Goal: Communication & Community: Answer question/provide support

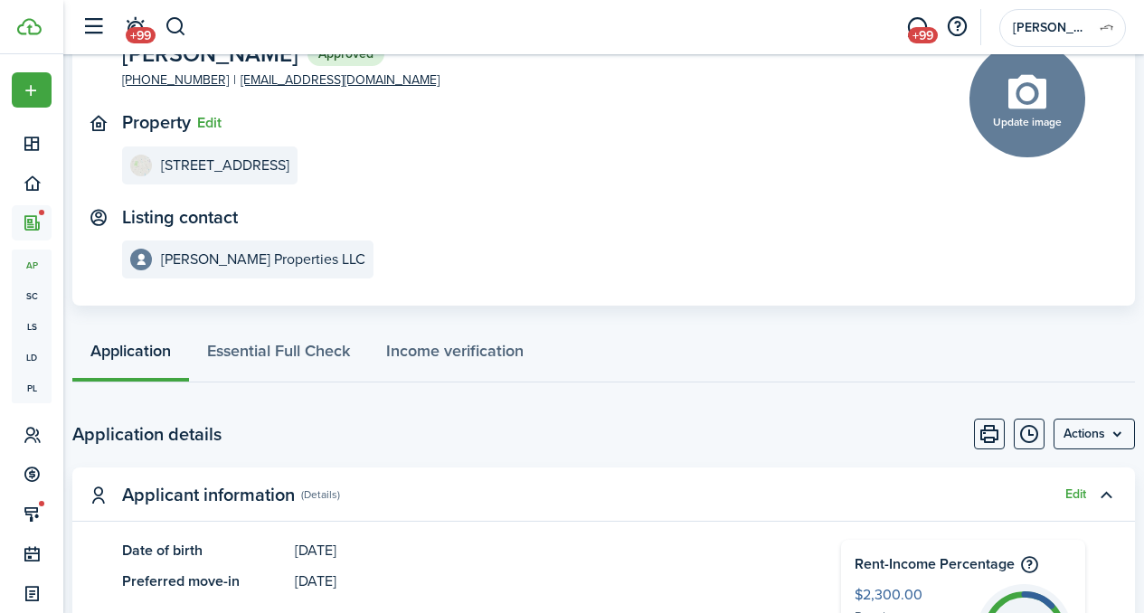
scroll to position [134, 0]
click at [921, 31] on span "+99" at bounding box center [923, 35] width 30 height 16
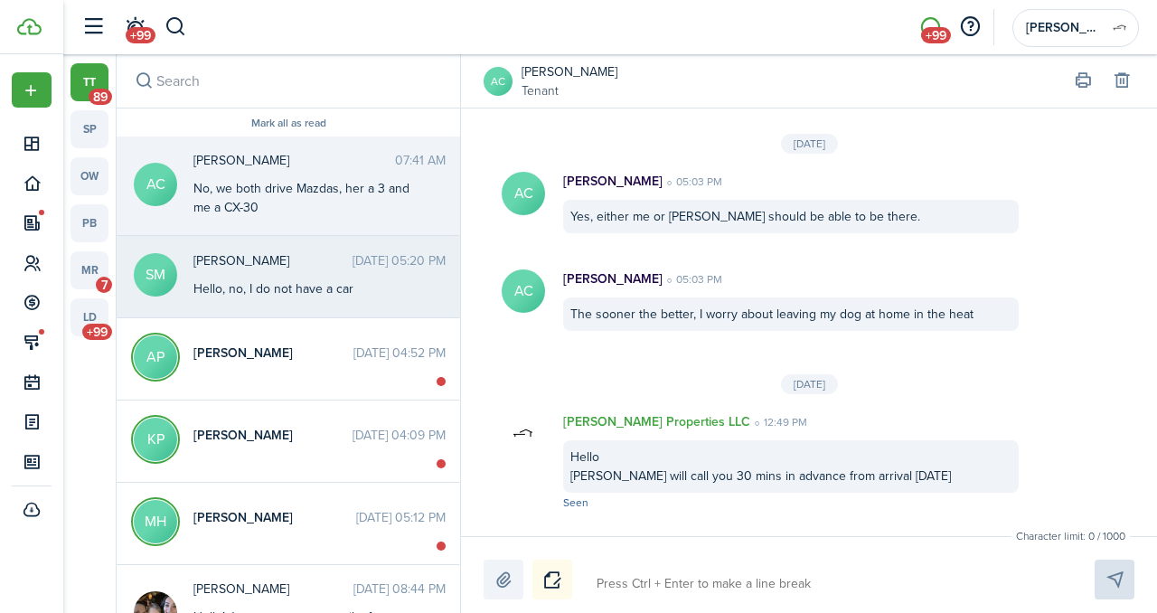
scroll to position [2226, 0]
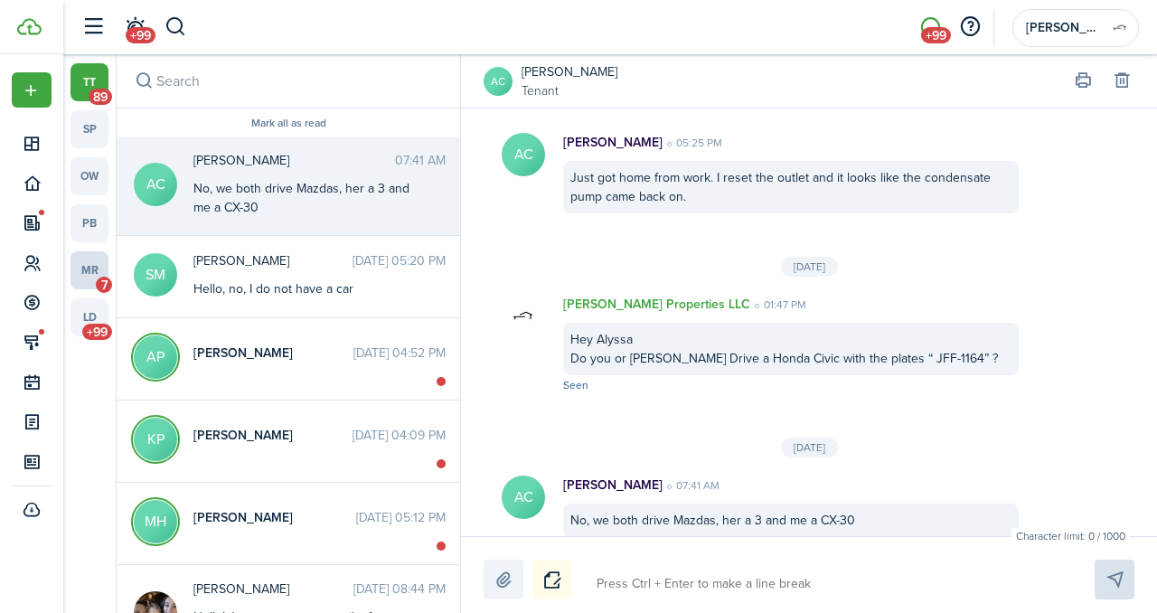
click at [98, 273] on link "mr 7" at bounding box center [90, 270] width 38 height 38
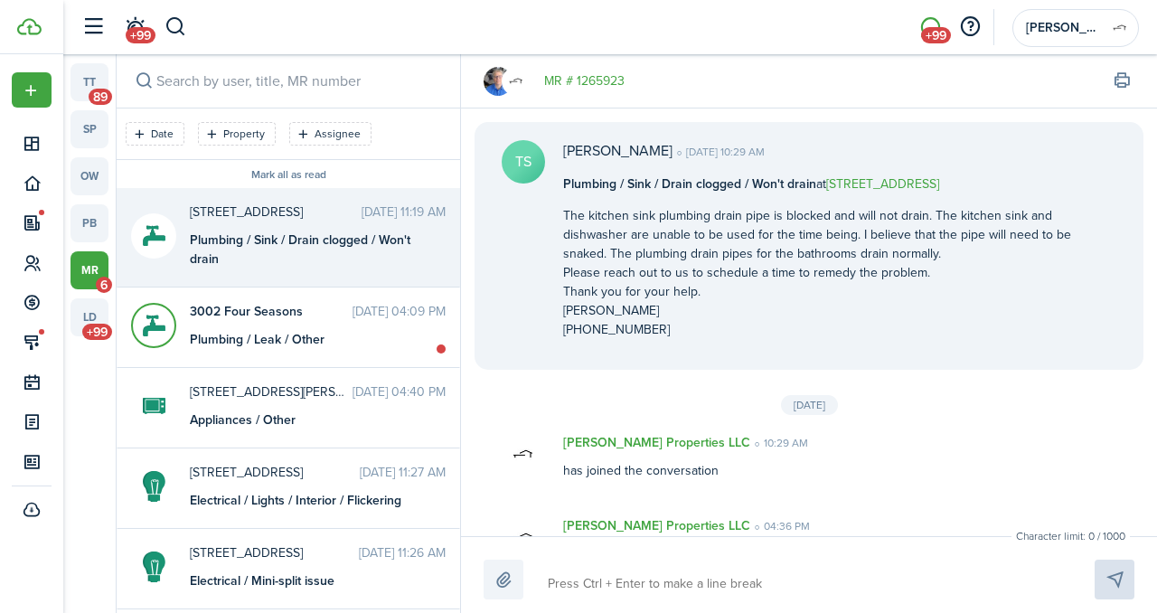
scroll to position [1009, 0]
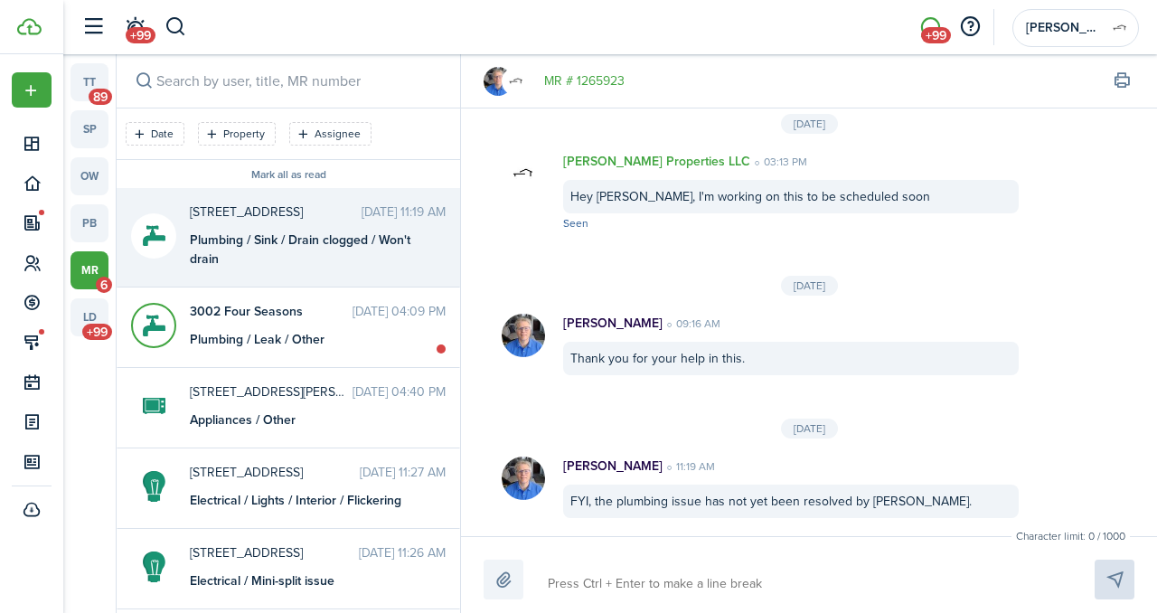
click at [643, 592] on textarea at bounding box center [800, 584] width 517 height 31
type textarea "H"
type textarea "He"
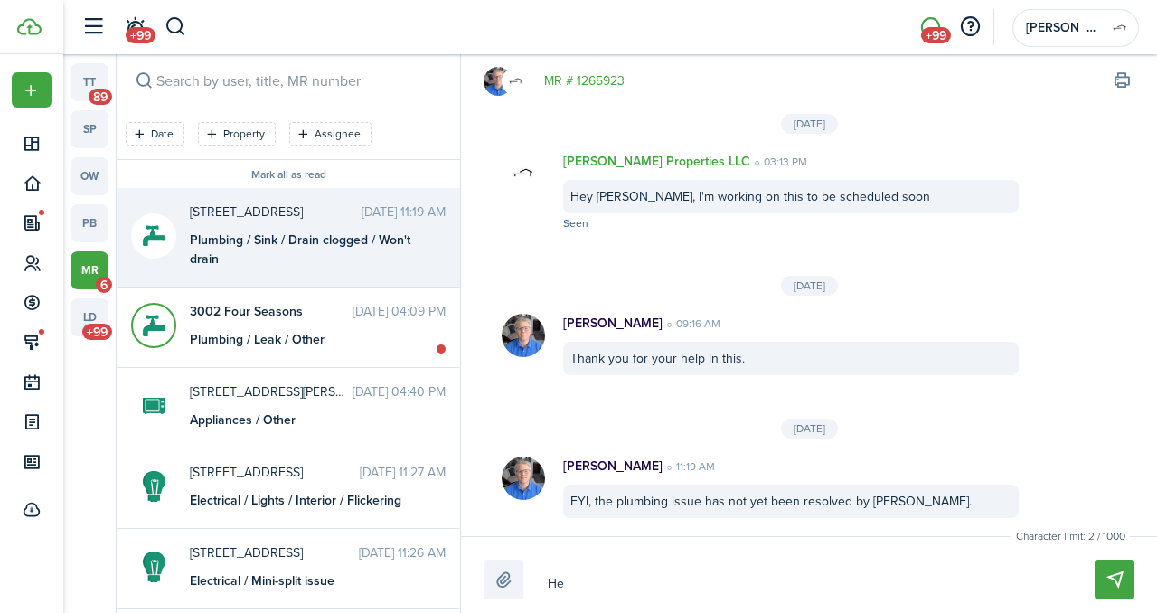
type textarea "Hel"
type textarea "Hell"
type textarea "Hello"
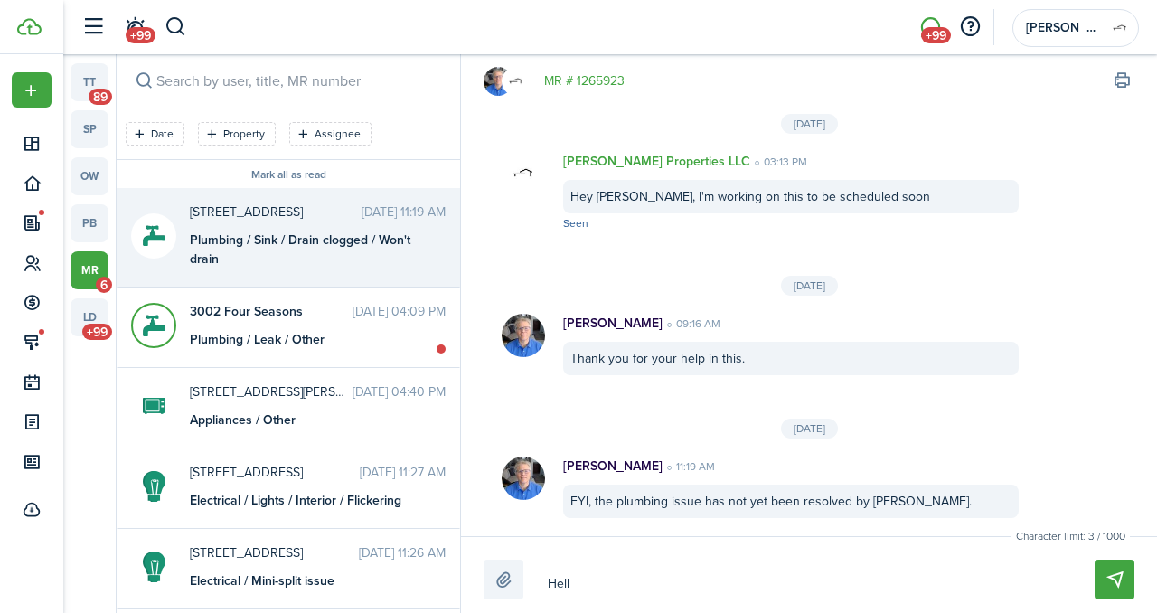
type textarea "Hello"
type textarea "Hello,"
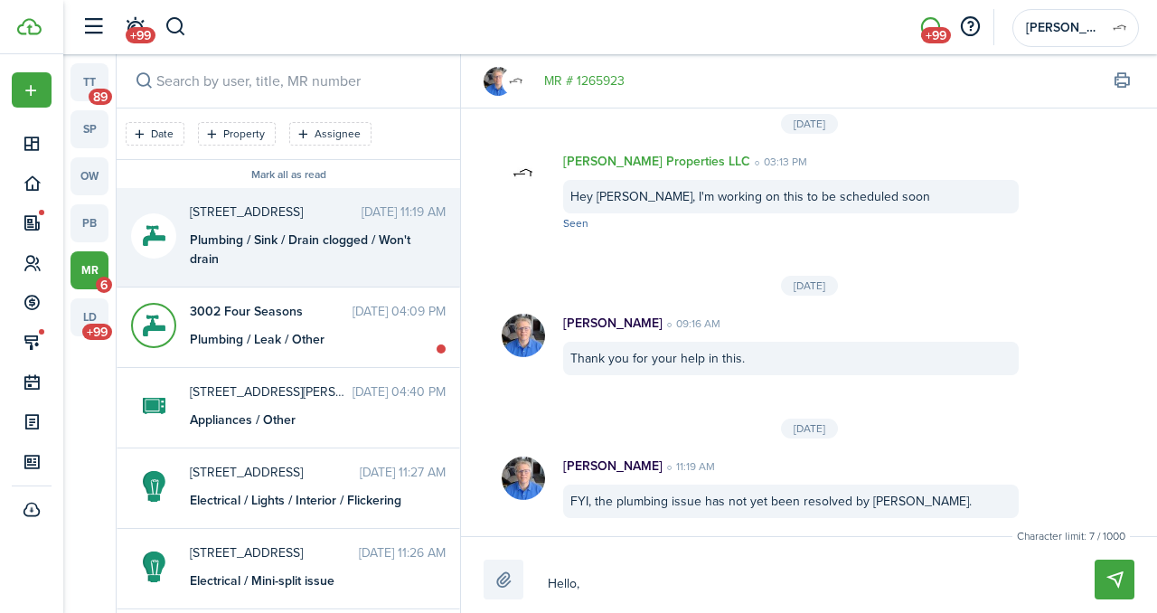
type textarea "Hello, A"
type textarea "Hello, A c"
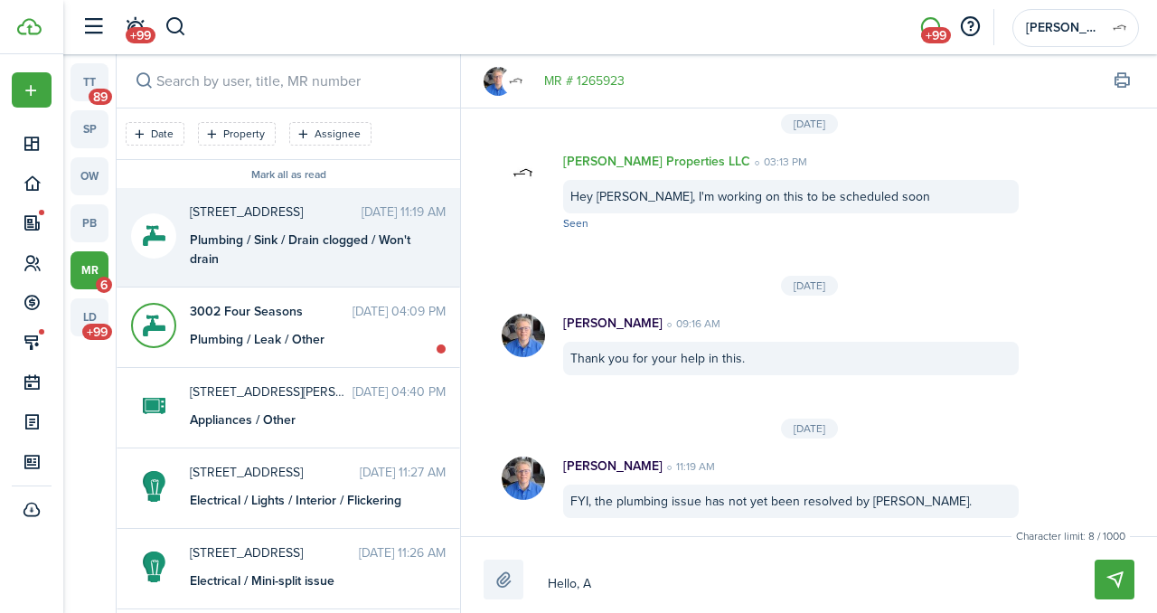
type textarea "Hello, A c"
type textarea "Hello, A ci"
type textarea "Hello, A cit"
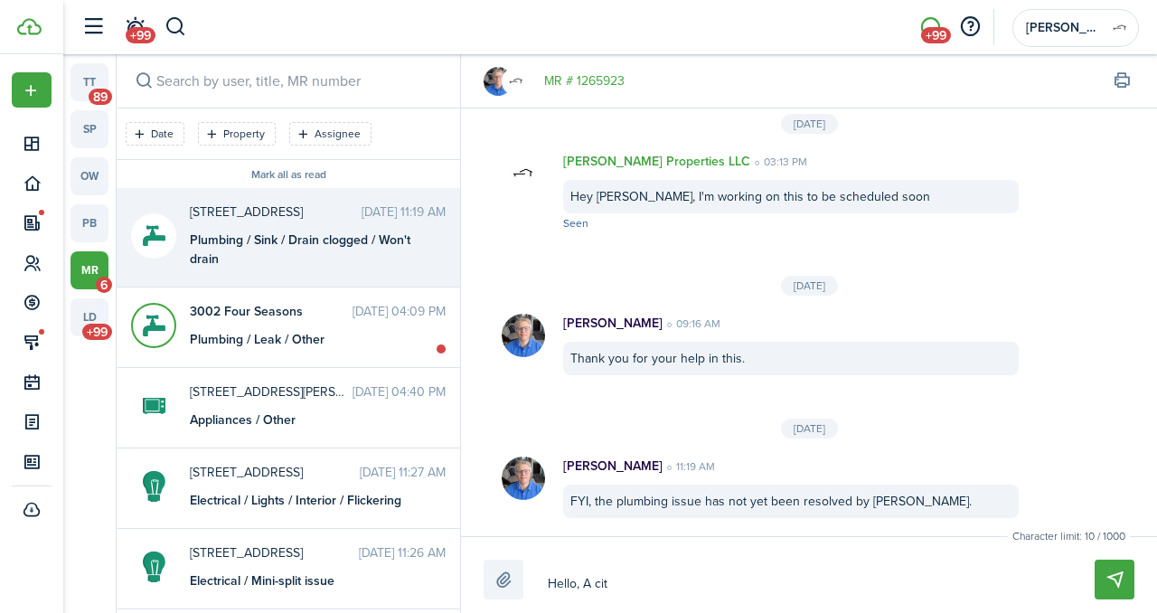
type textarea "Hello, A city"
type textarea "Hello, A city o"
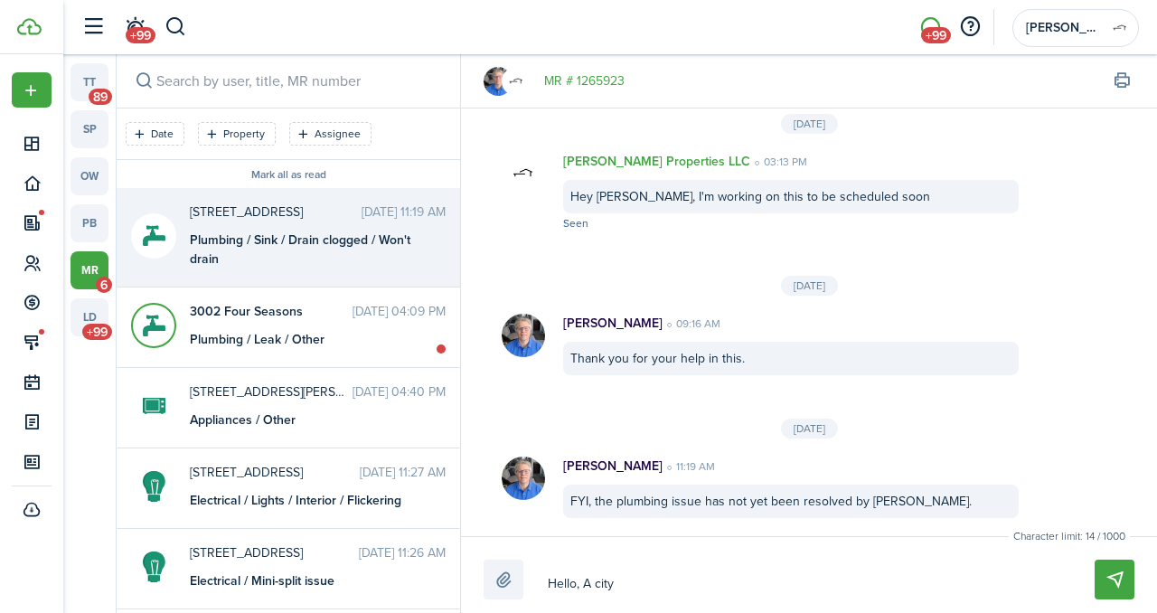
type textarea "Hello, A city o"
type textarea "Hello, A city of"
type textarea "Hello, A city off"
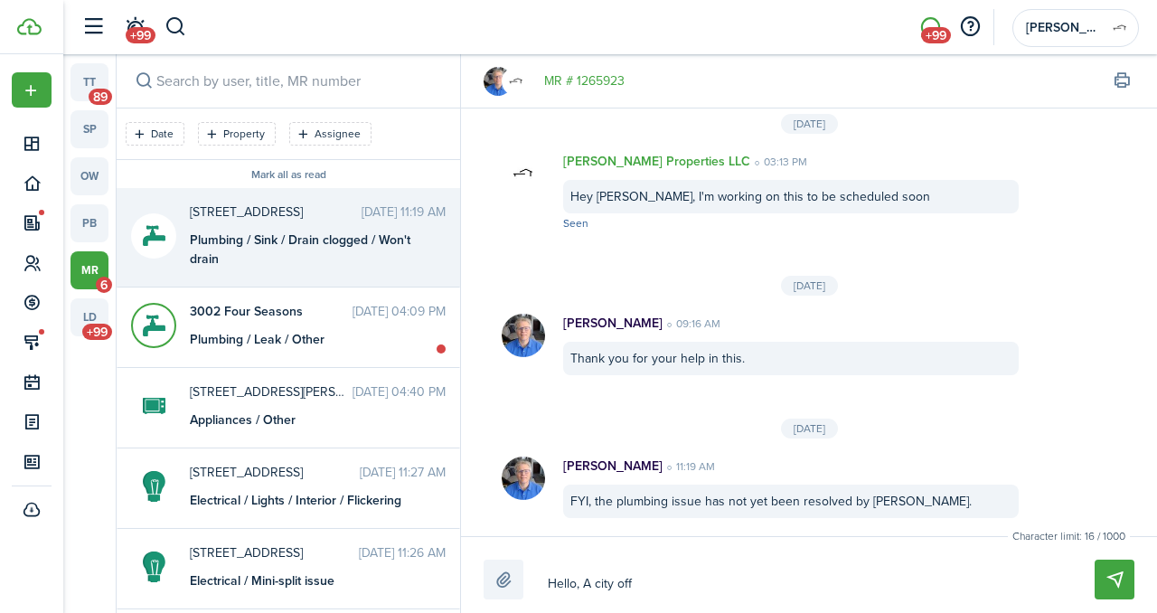
type textarea "Hello, A city offi"
type textarea "Hello, A city offic"
type textarea "Hello, A city offica"
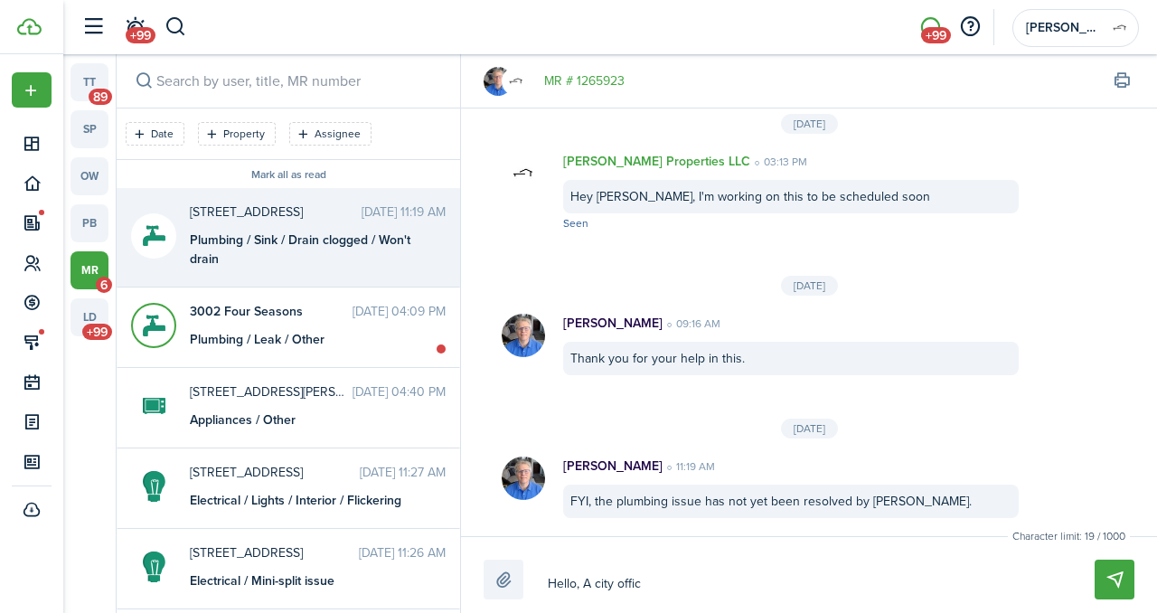
type textarea "Hello, A city offica"
type textarea "Hello, A city offical"
type textarea "Hello, A city offica"
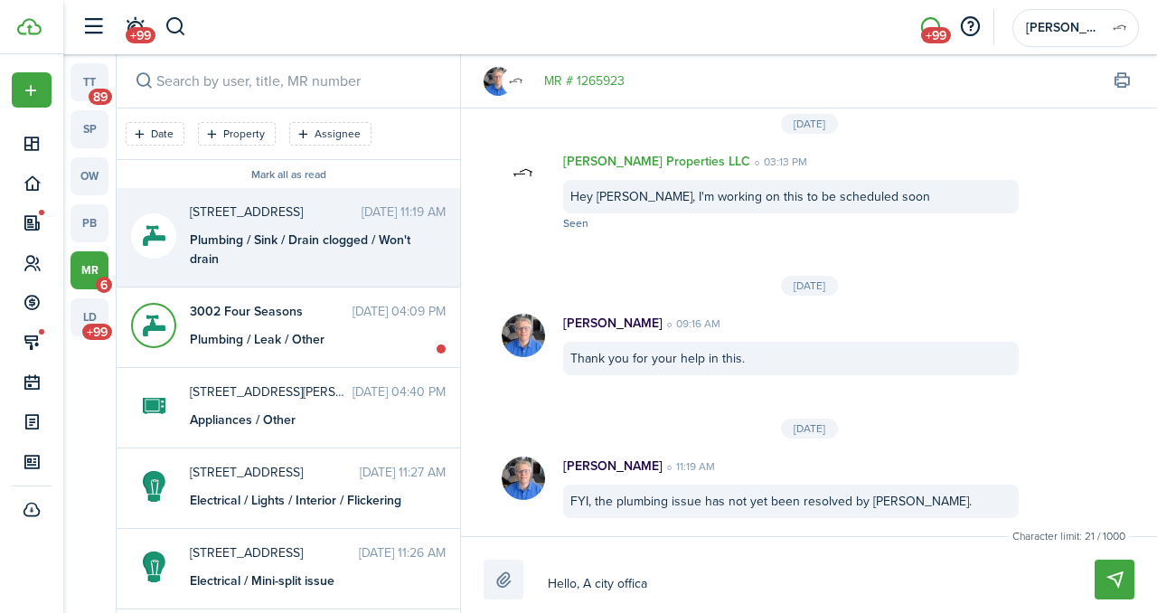
type textarea "Hello, A city offic"
type textarea "Hello, A city offici"
type textarea "Hello, A city officic"
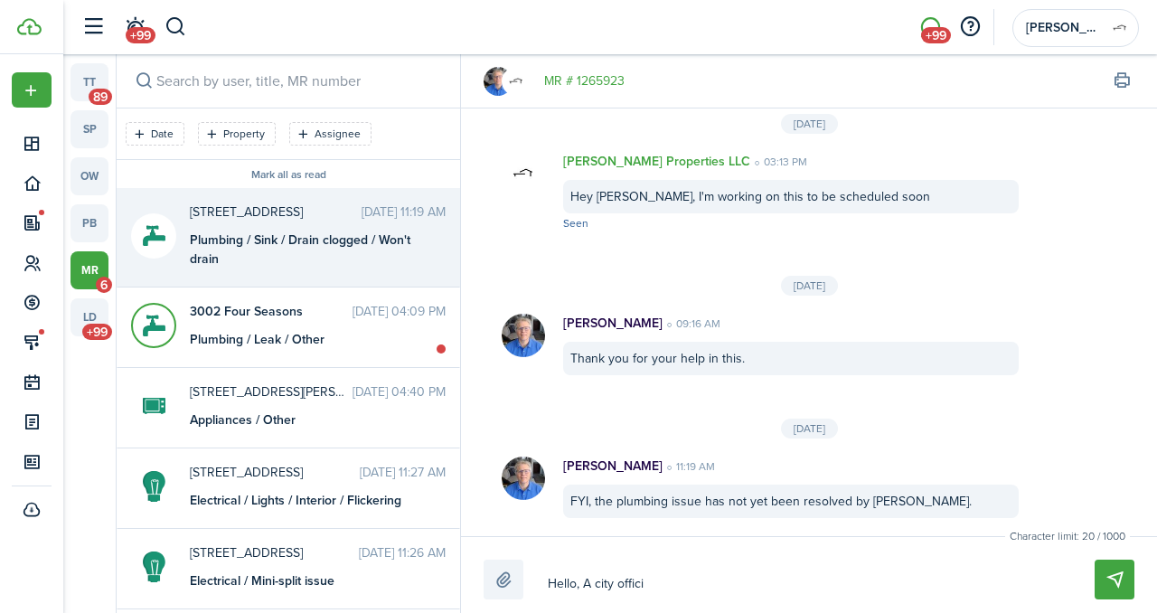
type textarea "Hello, A city officic"
type textarea "Hello, A city officica"
type textarea "Hello, A city officical"
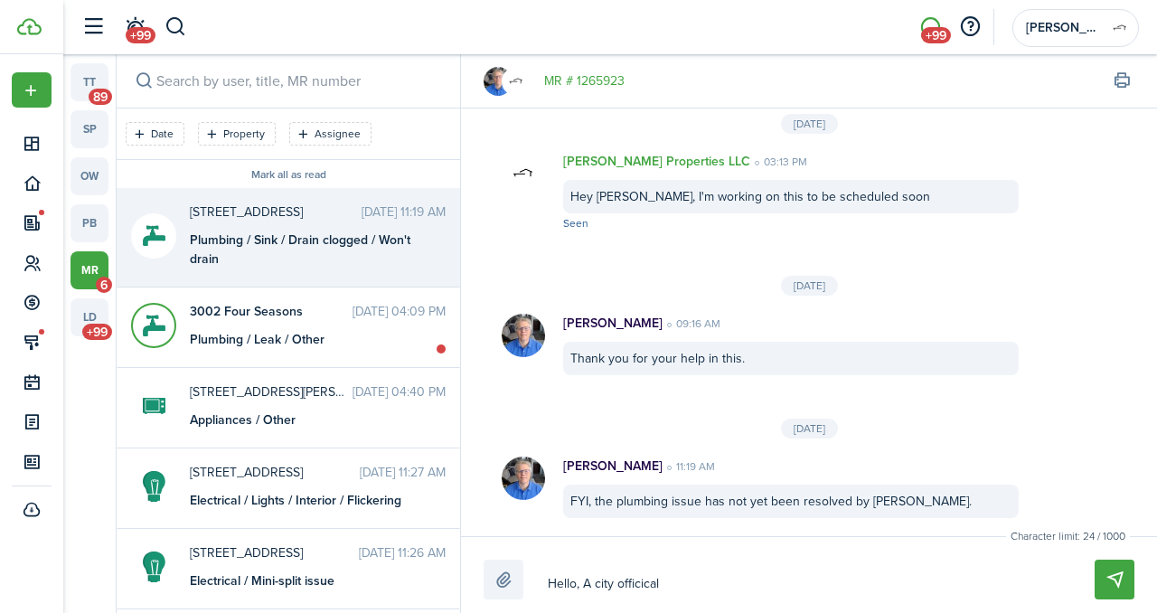
type textarea "Hello, A city officical"
type textarea "Hello, A city officical w"
type textarea "Hello, A city officical wi"
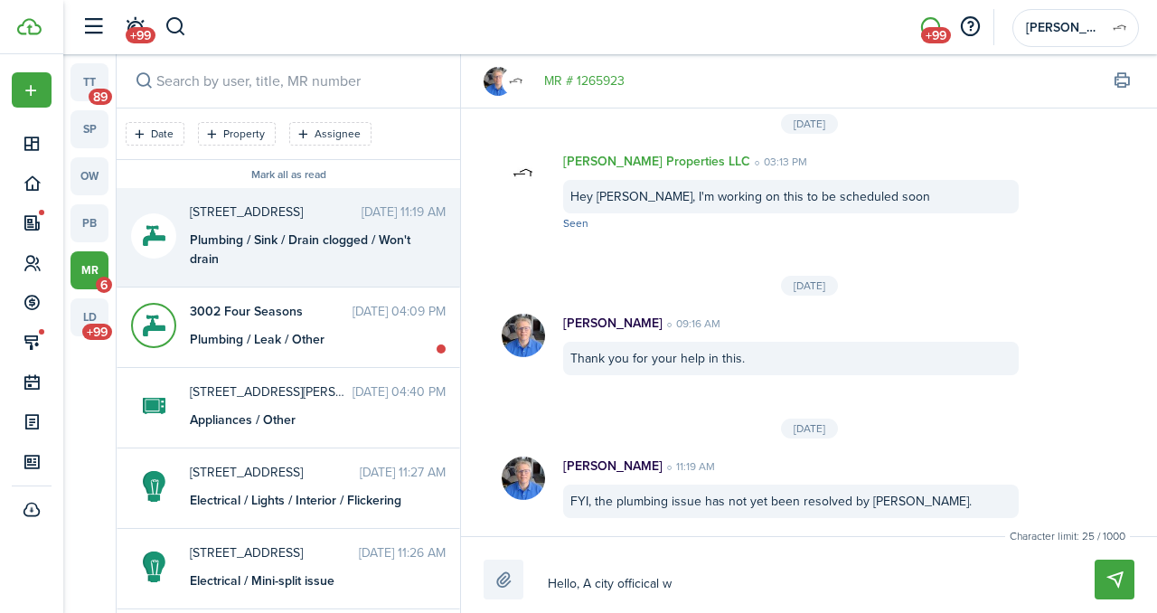
type textarea "Hello, A city officical wi"
type textarea "Hello, A city officical wil"
type textarea "Hello, A city officical will"
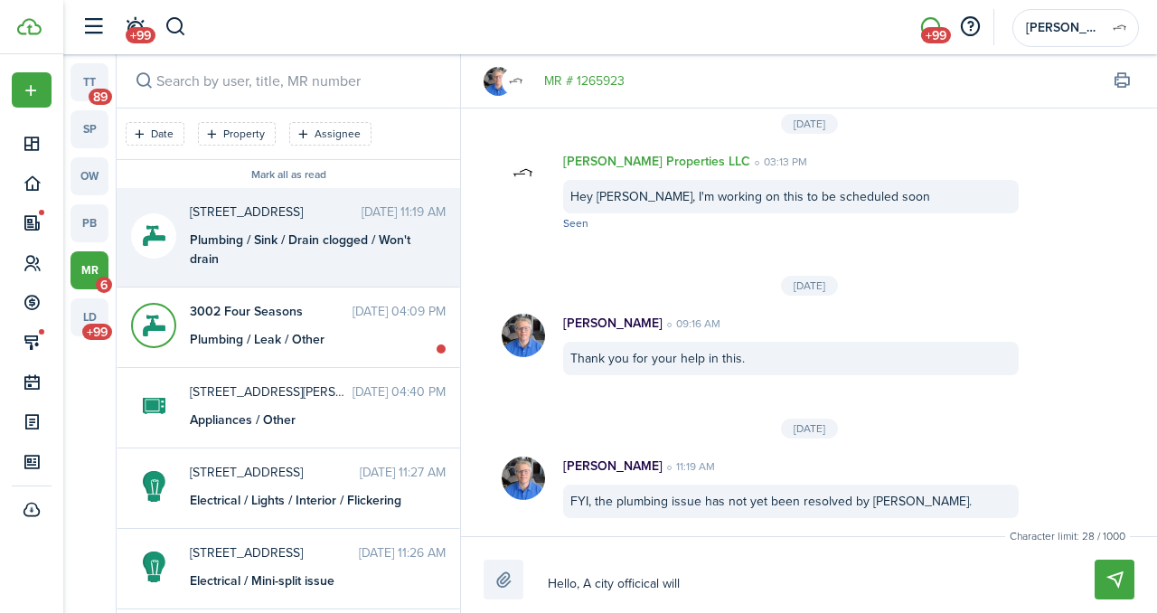
type textarea "Hello, A city officical will"
type textarea "Hello, A city officical will t"
type textarea "Hello, A city officical will ta"
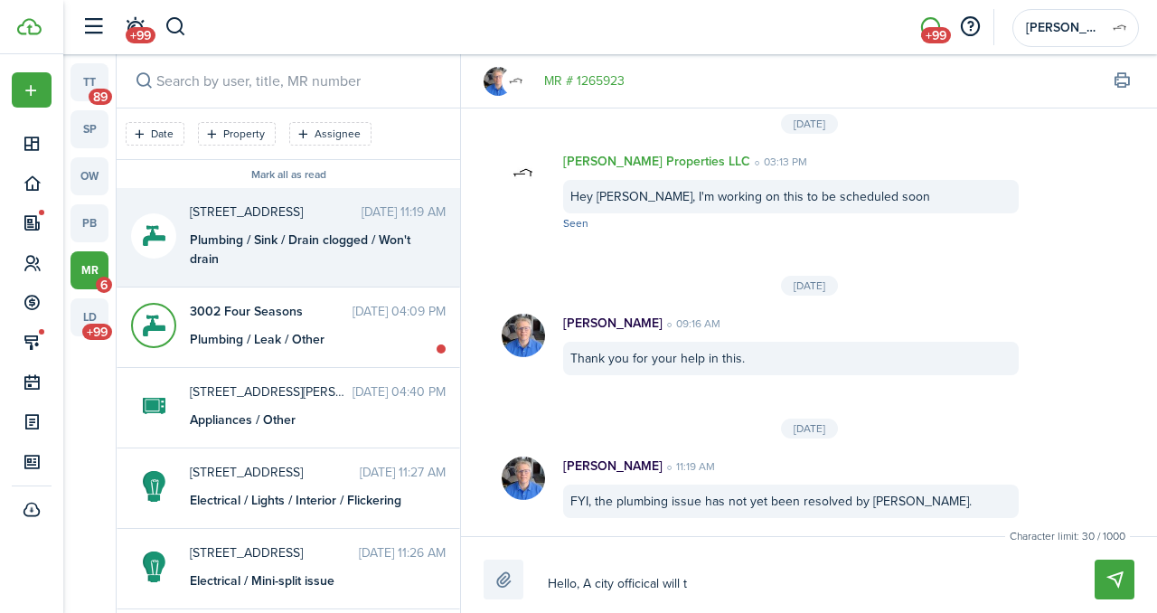
type textarea "Hello, A city officical will ta"
type textarea "Hello, A city officical will tak"
type textarea "Hello, A city officical will take"
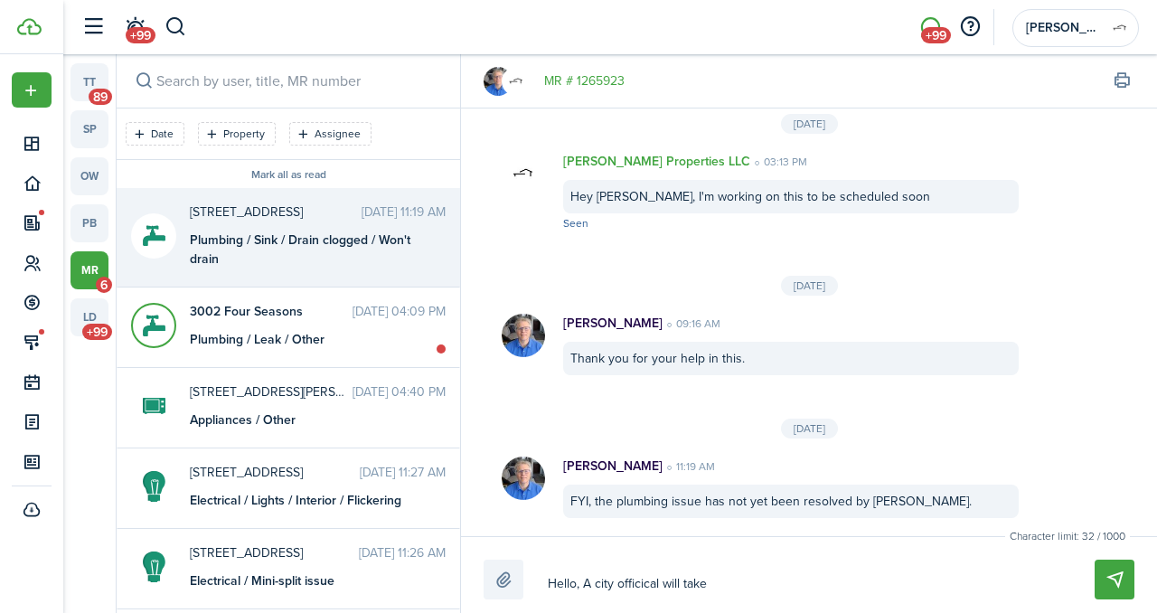
type textarea "Hello, A city officical will take"
type textarea "Hello, A city officical will take a"
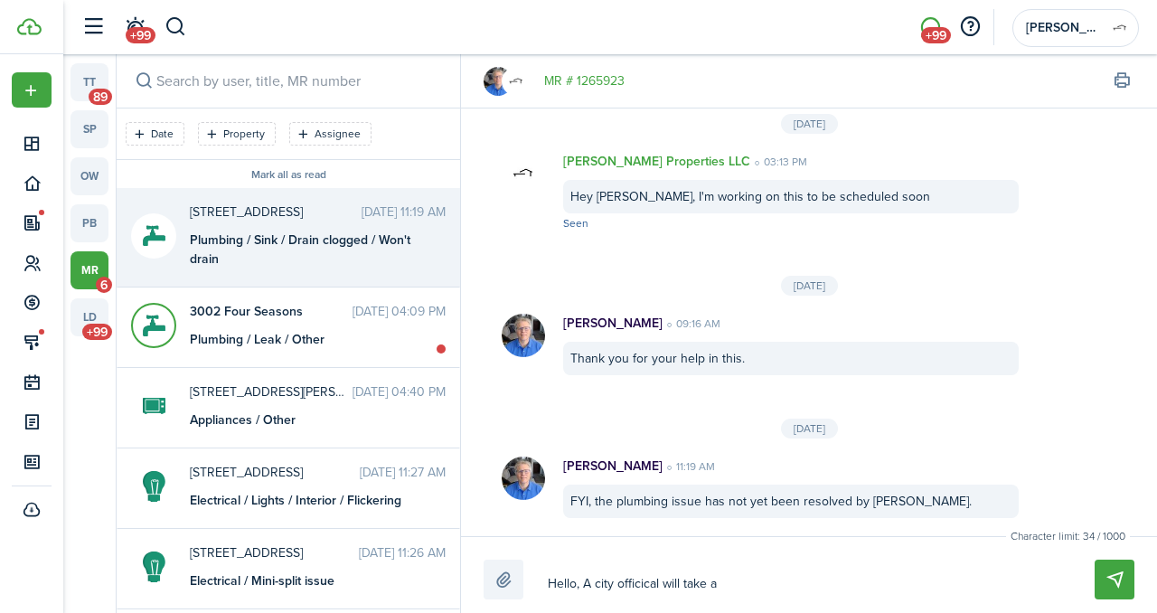
type textarea "Hello, A city officical will take a"
type textarea "Hello, A city officical will take a l"
type textarea "Hello, A city officical will take a lo"
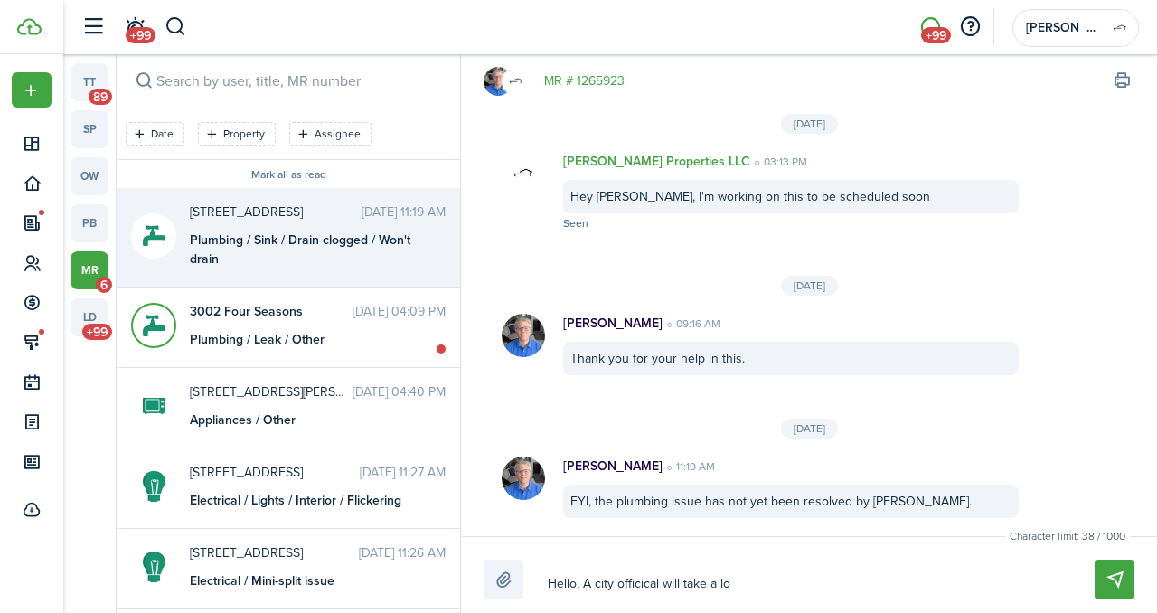
type textarea "Hello, A city officical will take a loo"
type textarea "Hello, A city officical will take a look"
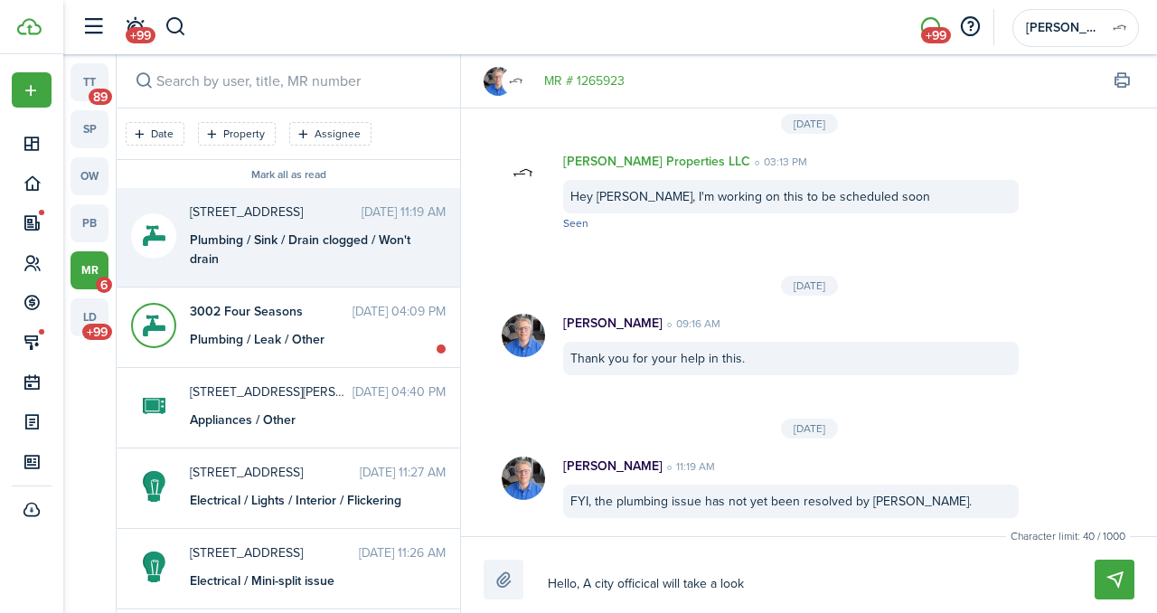
type textarea "Hello, A city officical will take a look"
type textarea "Hello, A city officical will take a look t"
type textarea "Hello, A city officical will take a look to"
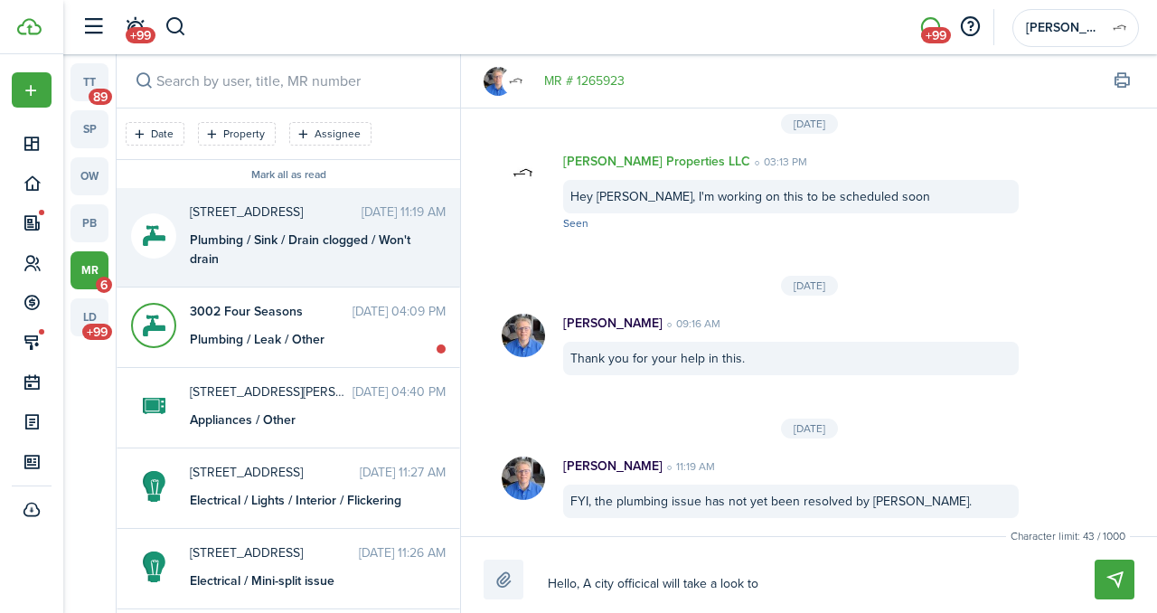
type textarea "Hello, A city officical will take a look [PERSON_NAME]"
type textarea "Hello, A city officical will take a look toda"
type textarea "Hello, A city officical will take a look [DATE]"
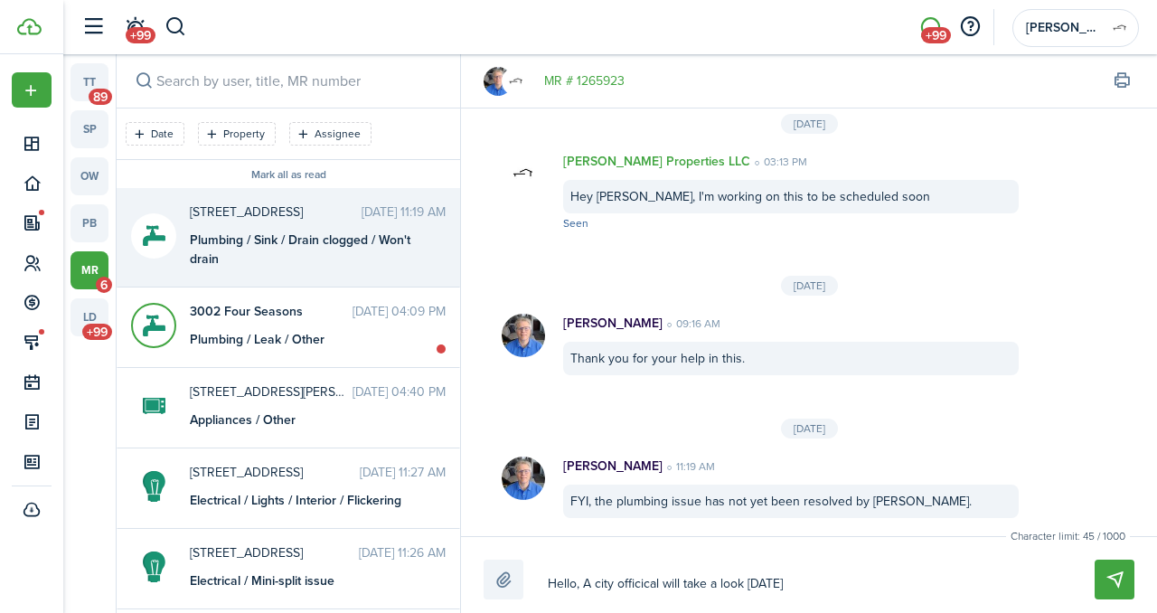
type textarea "Hello, A city officical will take a look [DATE]"
type textarea "Hello, A city official will take a look [DATE]"
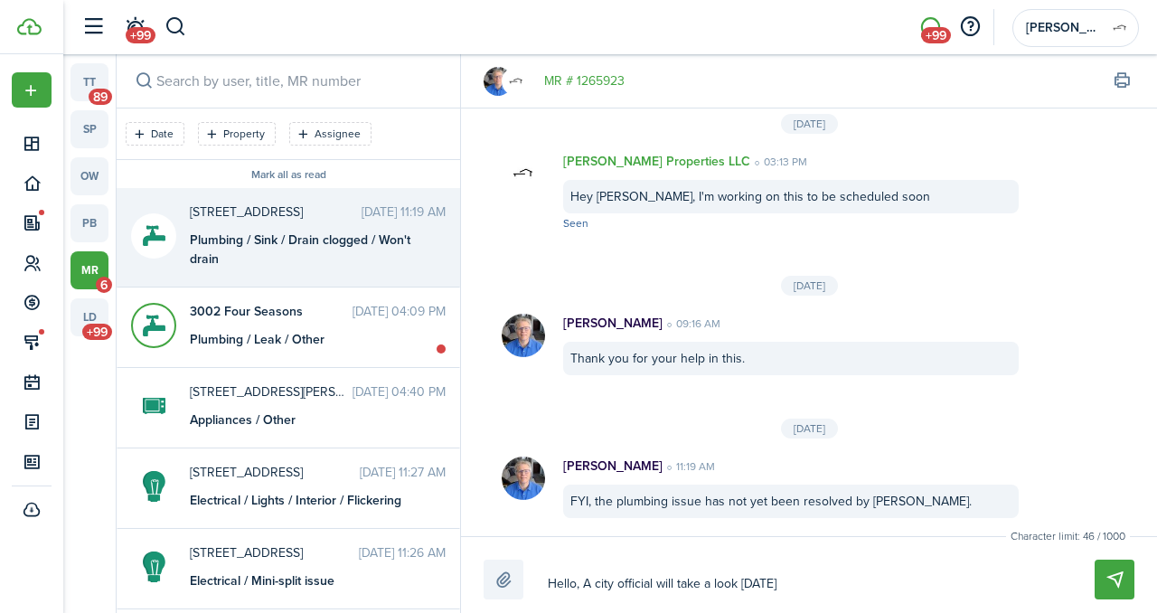
click at [797, 579] on textarea "Hello, A city official will take a look [DATE]" at bounding box center [800, 584] width 517 height 31
type textarea "Hello, A city official will take a look [DATE]"
click at [1104, 578] on button "Send" at bounding box center [1115, 580] width 40 height 40
